Goal: Task Accomplishment & Management: Manage account settings

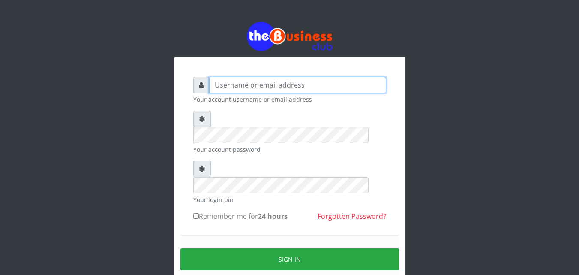
click at [226, 84] on input "text" at bounding box center [297, 85] width 177 height 16
type input "a"
type input "Alao"
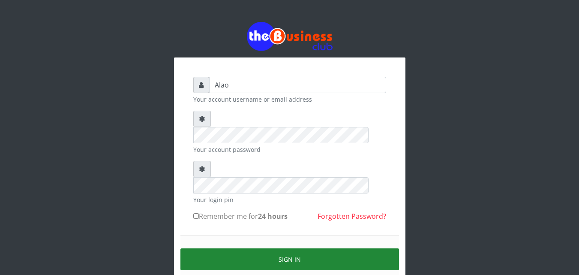
click at [282, 248] on button "Sign in" at bounding box center [289, 259] width 218 height 22
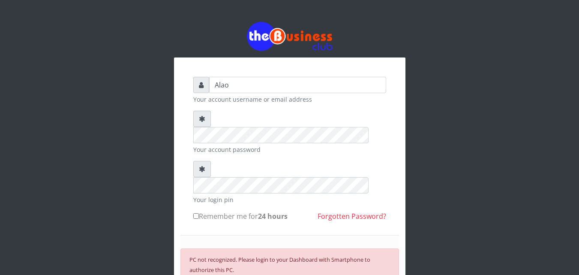
click at [160, 170] on div "Alao Your account username or email address Your account password Your login pi…" at bounding box center [289, 200] width 488 height 400
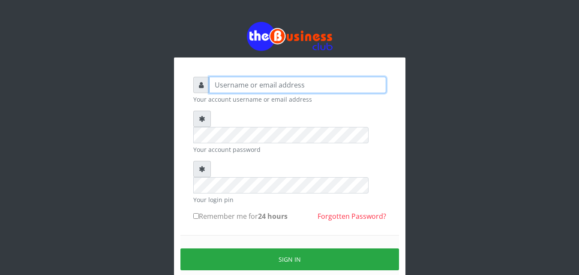
click at [221, 87] on input "text" at bounding box center [297, 85] width 177 height 16
type input "a"
type input "Alao"
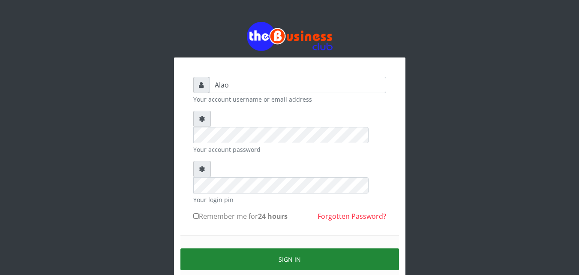
click at [286, 248] on button "Sign in" at bounding box center [289, 259] width 218 height 22
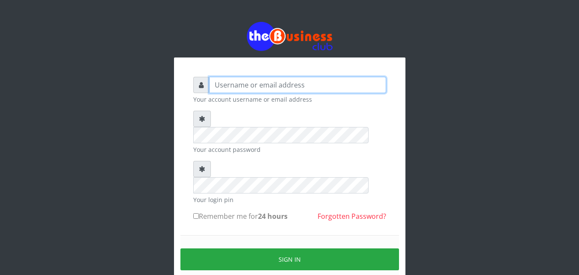
click at [256, 85] on input "text" at bounding box center [297, 85] width 177 height 16
type input "7"
type input "Alao"
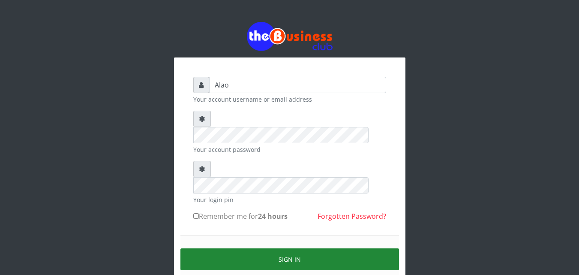
click at [290, 248] on button "Sign in" at bounding box center [289, 259] width 218 height 22
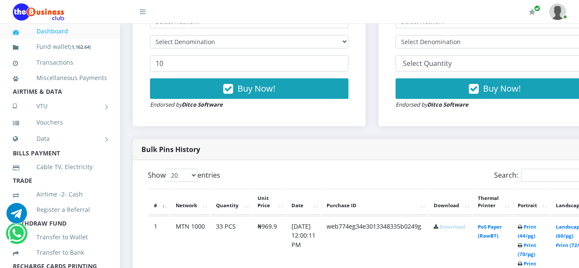
scroll to position [331, 0]
